Goal: Find specific fact: Find specific fact

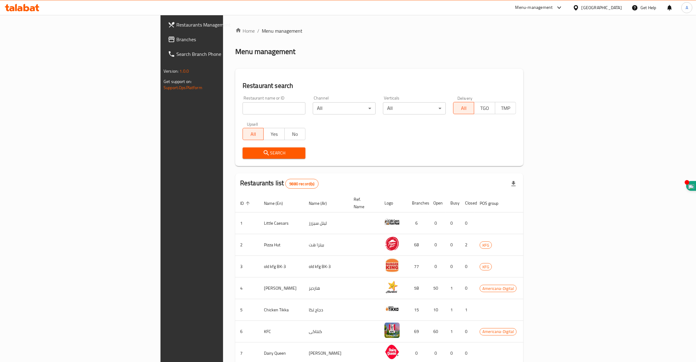
click at [242, 111] on input "search" at bounding box center [273, 108] width 63 height 12
type input "a"
click at [28, 8] on icon at bounding box center [26, 7] width 6 height 7
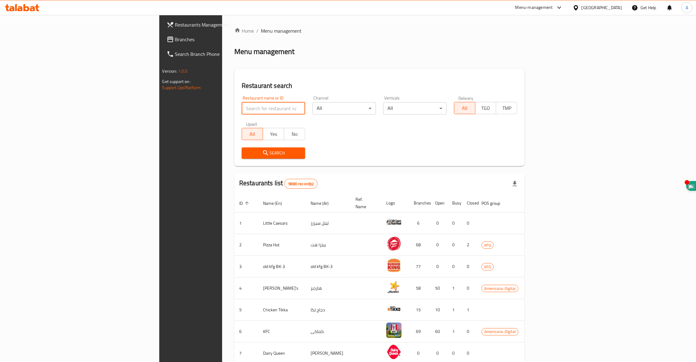
click at [242, 106] on input "search" at bounding box center [273, 108] width 63 height 12
type input "dunkin"
click button "Search" at bounding box center [273, 152] width 63 height 11
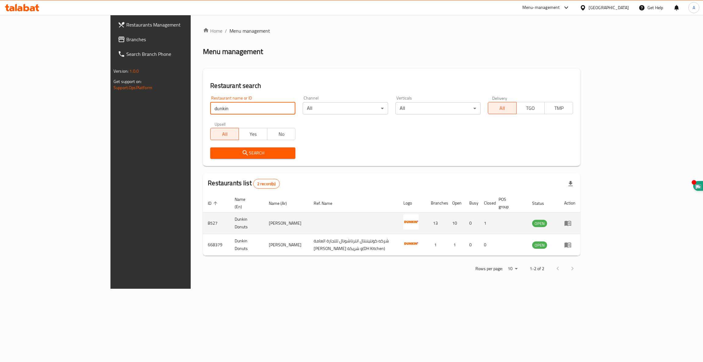
click at [203, 216] on td "8527" at bounding box center [216, 223] width 27 height 22
copy td "8527"
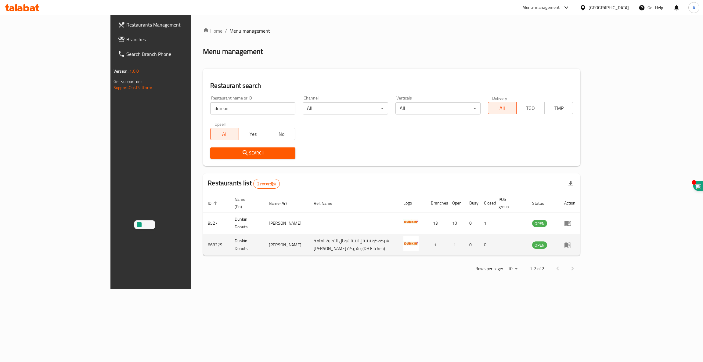
click at [203, 237] on td "668379" at bounding box center [216, 245] width 27 height 22
copy td "668379"
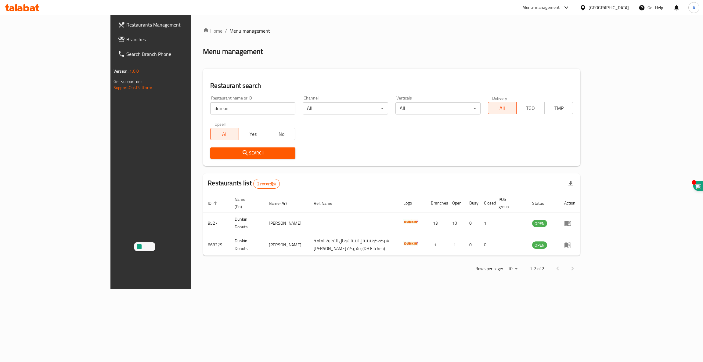
click at [28, 12] on div at bounding box center [22, 8] width 44 height 12
click at [28, 7] on icon at bounding box center [26, 7] width 6 height 7
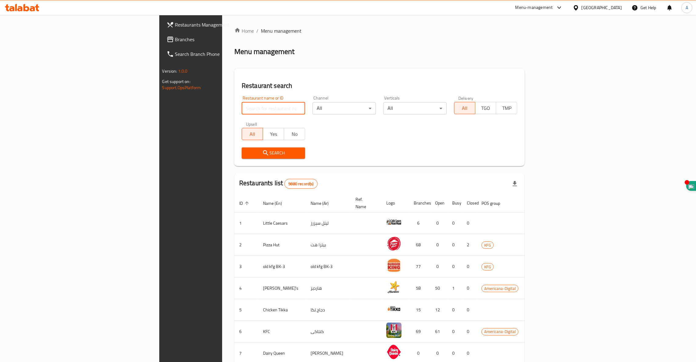
drag, startPoint x: 0, startPoint y: 0, endPoint x: 182, endPoint y: 106, distance: 210.9
click at [242, 106] on input "search" at bounding box center [273, 108] width 63 height 12
type input "dunkin"
click button "Search" at bounding box center [273, 152] width 63 height 11
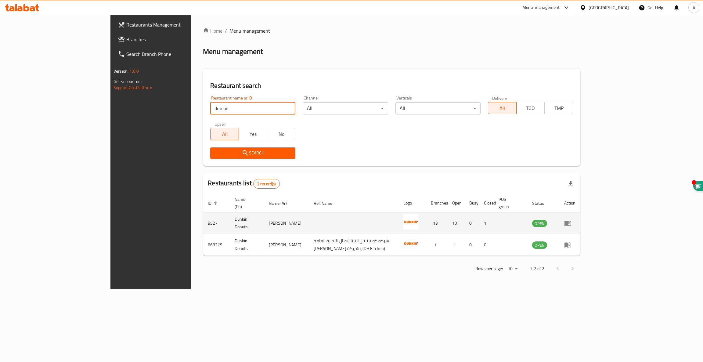
click at [203, 217] on td "8527" at bounding box center [216, 223] width 27 height 22
copy td "8527"
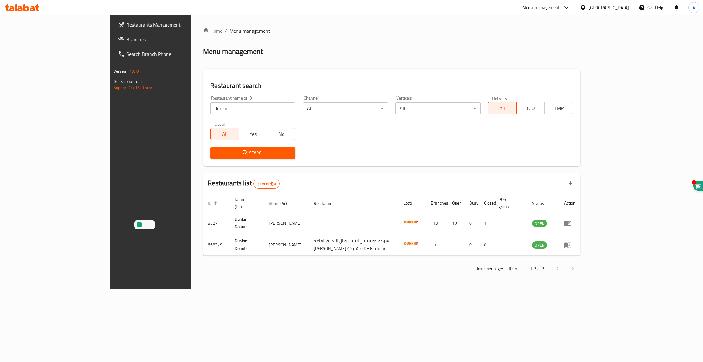
click at [28, 13] on div at bounding box center [22, 8] width 44 height 12
click at [30, 8] on icon at bounding box center [22, 7] width 34 height 7
